Goal: Task Accomplishment & Management: Use online tool/utility

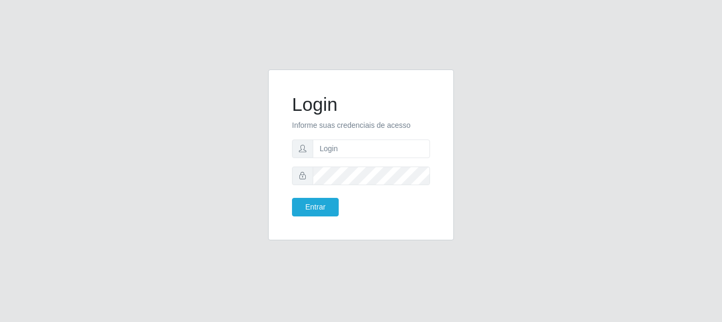
click at [385, 135] on form "Login Informe suas credenciais de acesso Entrar" at bounding box center [361, 154] width 138 height 123
drag, startPoint x: 385, startPoint y: 146, endPoint x: 390, endPoint y: 156, distance: 11.2
click at [385, 146] on input "text" at bounding box center [371, 149] width 117 height 19
type input "[EMAIL_ADDRESS][DOMAIN_NAME]"
click at [321, 210] on button "Entrar" at bounding box center [315, 207] width 47 height 19
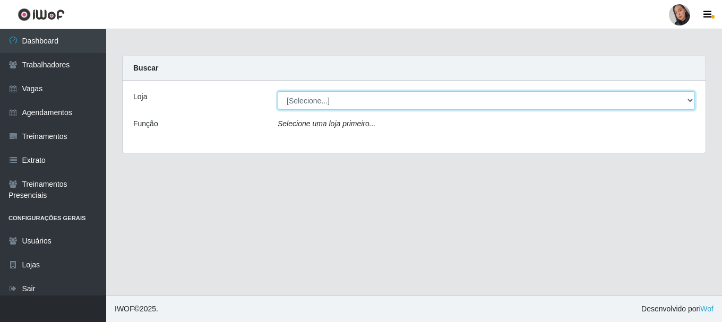
drag, startPoint x: 384, startPoint y: 98, endPoint x: 382, endPoint y: 108, distance: 9.8
click at [384, 98] on select "[Selecione...] Supermercado [GEOGRAPHIC_DATA]" at bounding box center [486, 100] width 417 height 19
select select "165"
click at [278, 91] on select "[Selecione...] Supermercado [GEOGRAPHIC_DATA]" at bounding box center [486, 100] width 417 height 19
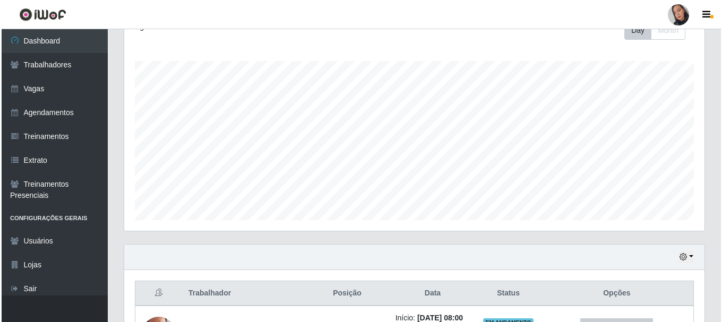
scroll to position [304, 0]
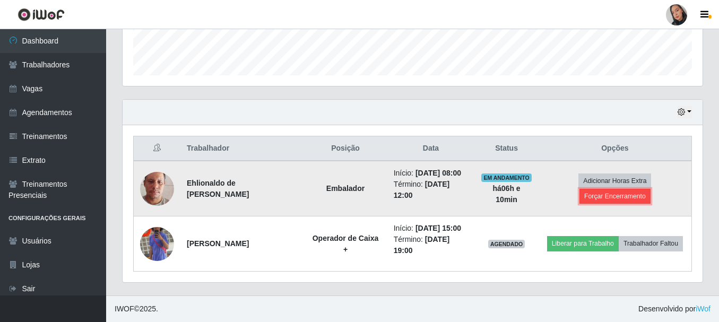
click at [588, 199] on button "Forçar Encerramento" at bounding box center [615, 196] width 71 height 15
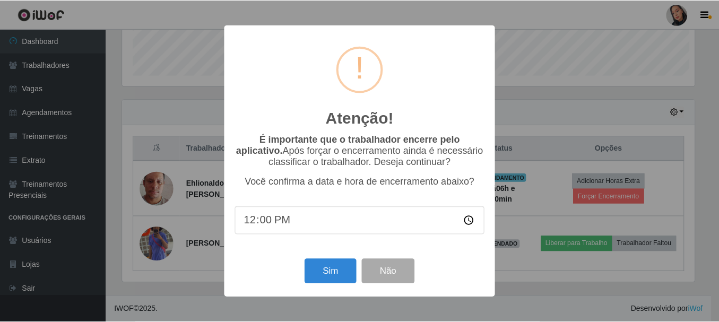
scroll to position [220, 575]
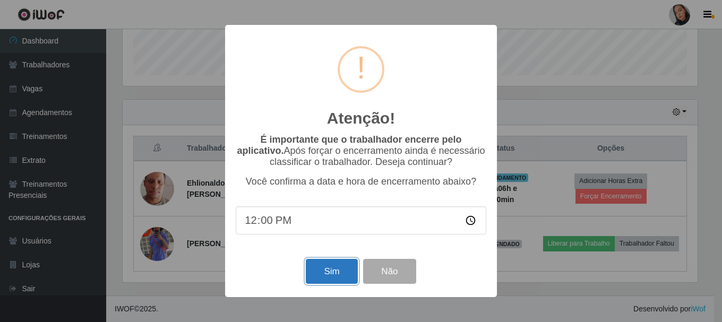
drag, startPoint x: 327, startPoint y: 272, endPoint x: 323, endPoint y: 251, distance: 21.1
click at [326, 272] on button "Sim" at bounding box center [331, 271] width 51 height 25
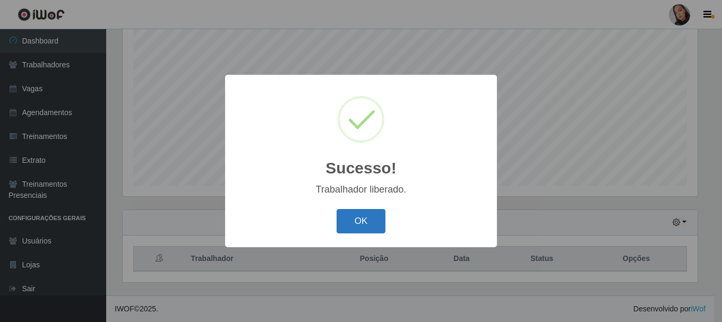
click at [352, 230] on button "OK" at bounding box center [361, 221] width 49 height 25
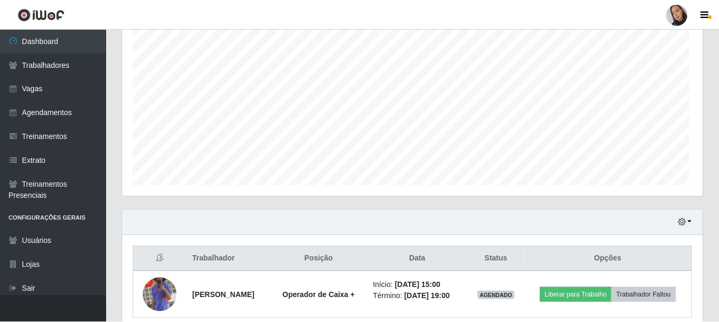
scroll to position [220, 580]
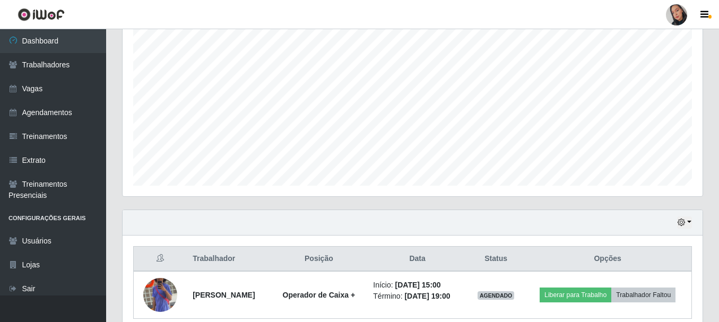
click at [672, 12] on div at bounding box center [676, 14] width 21 height 21
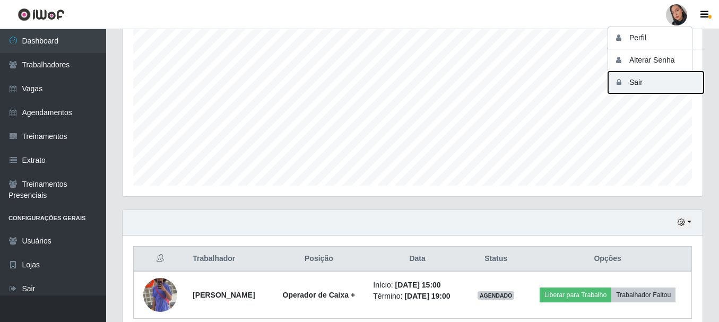
click at [643, 88] on button "Sair" at bounding box center [656, 83] width 96 height 22
